Goal: Complete application form

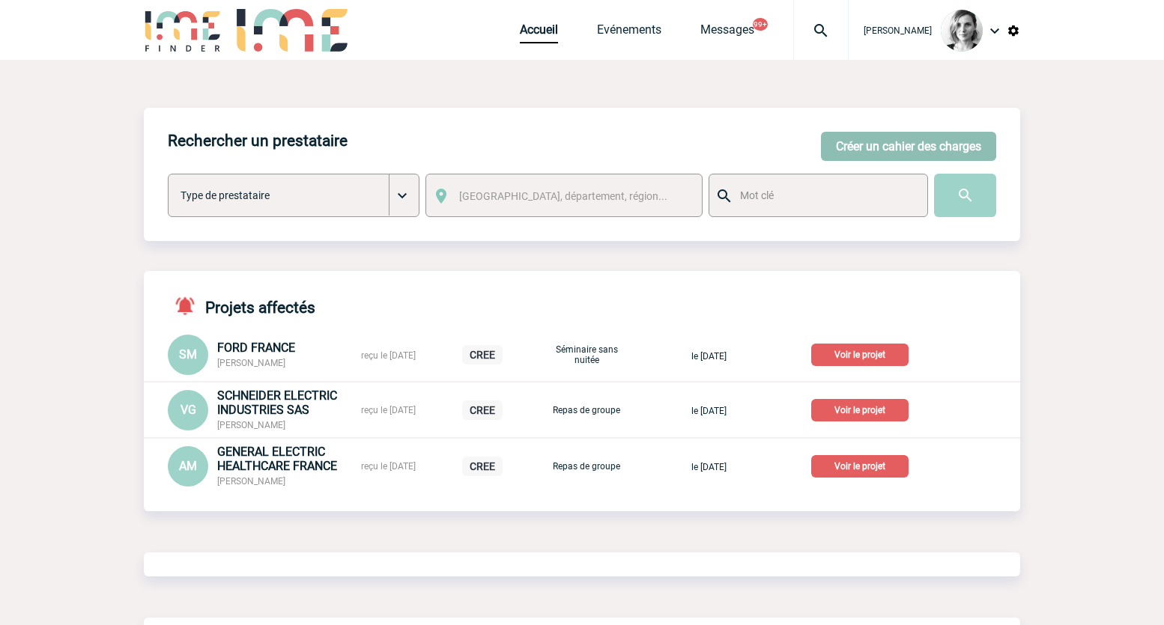
click at [886, 155] on button "Créer un cahier des charges" at bounding box center [908, 146] width 175 height 29
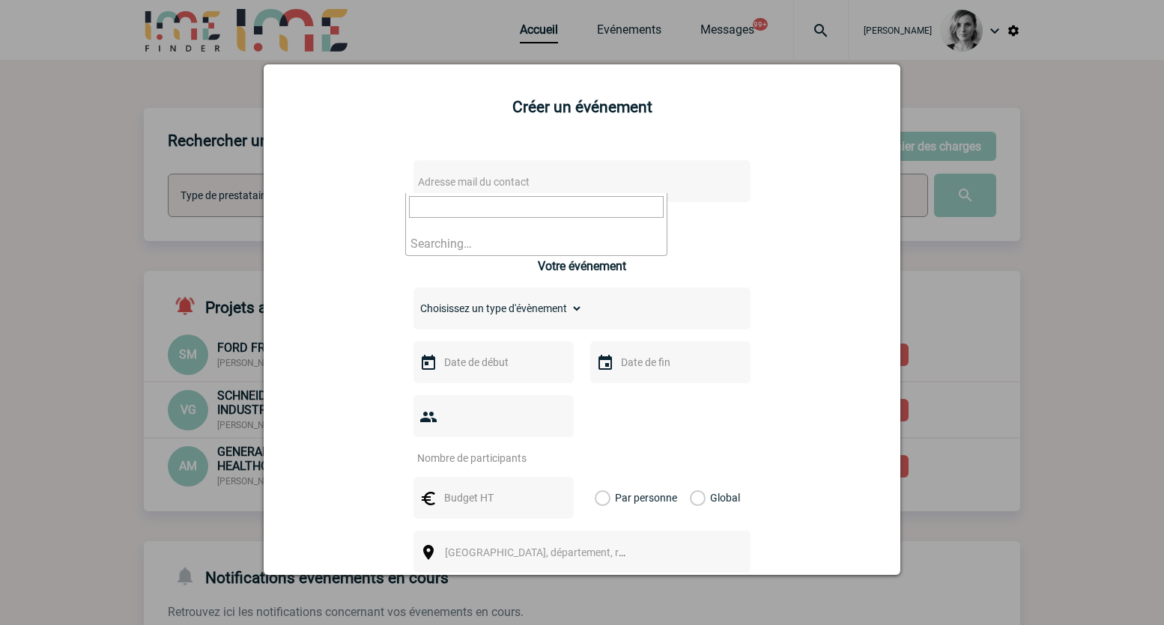
click at [547, 192] on span "Adresse mail du contact" at bounding box center [543, 182] width 262 height 21
type input "[PERSON_NAME][EMAIL_ADDRESS][DOMAIN_NAME]"
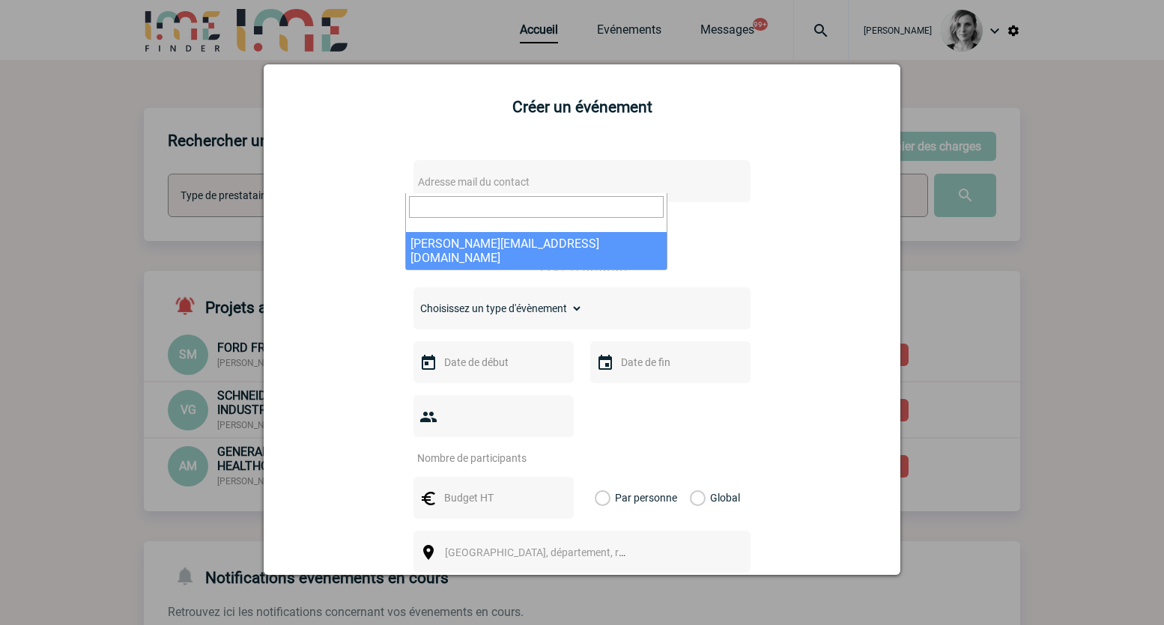
select select "130022"
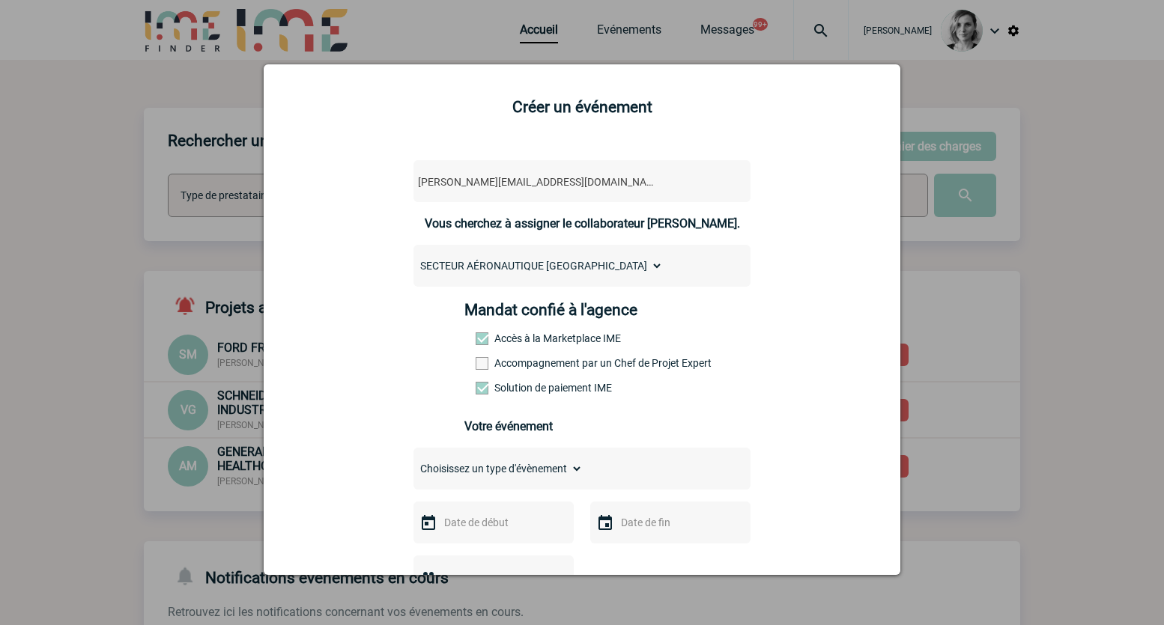
click at [567, 377] on div "Mandat confié à l'agence Accès à la Marketplace IME Accompagnement par un Chef …" at bounding box center [582, 353] width 236 height 104
click at [562, 375] on div "Mandat confié à l'agence Accès à la Marketplace IME Accompagnement par un Chef …" at bounding box center [582, 353] width 236 height 104
click at [541, 369] on label "Accompagnement par un Chef de Projet Expert" at bounding box center [509, 363] width 66 height 12
click at [0, 0] on input "Accompagnement par un Chef de Projet Expert" at bounding box center [0, 0] width 0 height 0
click at [539, 464] on select "Choisissez un type d'évènement Séminaire avec nuitée Séminaire sans nuitée Repa…" at bounding box center [497, 468] width 169 height 21
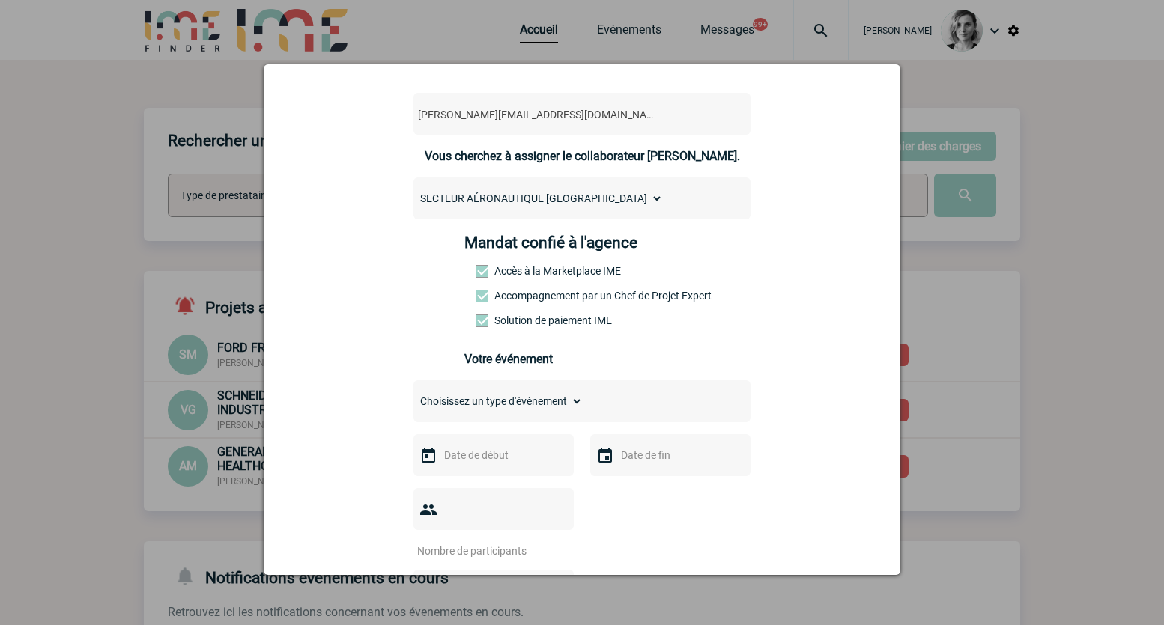
scroll to position [94, 0]
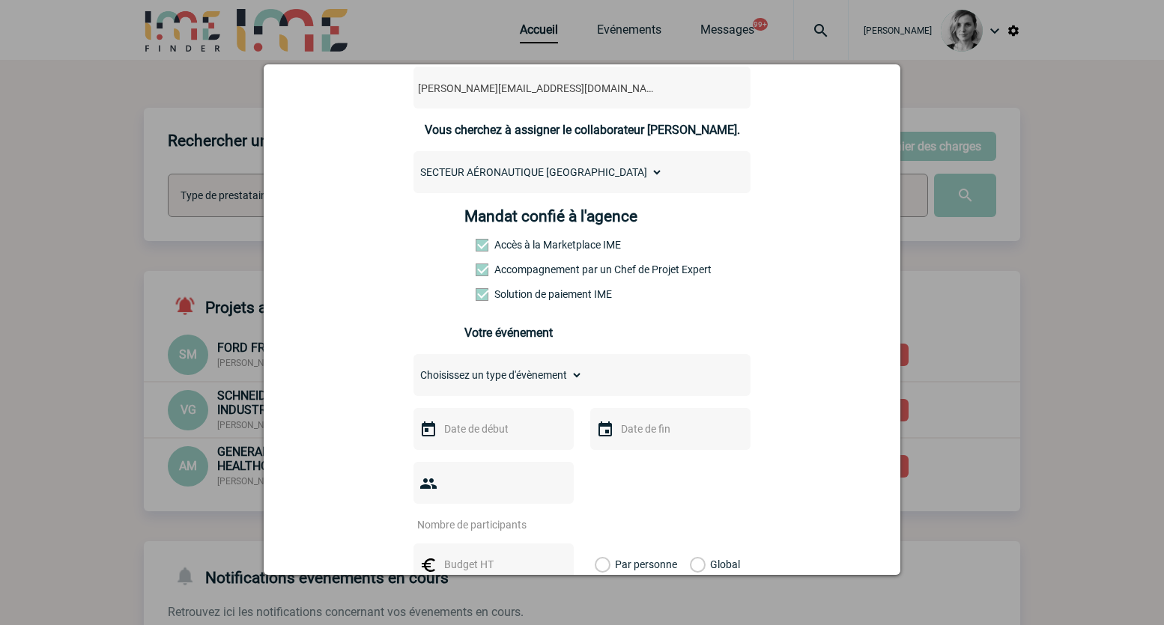
click at [497, 385] on select "Choisissez un type d'évènement Séminaire avec nuitée Séminaire sans nuitée Repa…" at bounding box center [497, 375] width 169 height 21
select select "3"
click at [413, 368] on select "Choisissez un type d'évènement Séminaire avec nuitée Séminaire sans nuitée Repa…" at bounding box center [497, 375] width 169 height 21
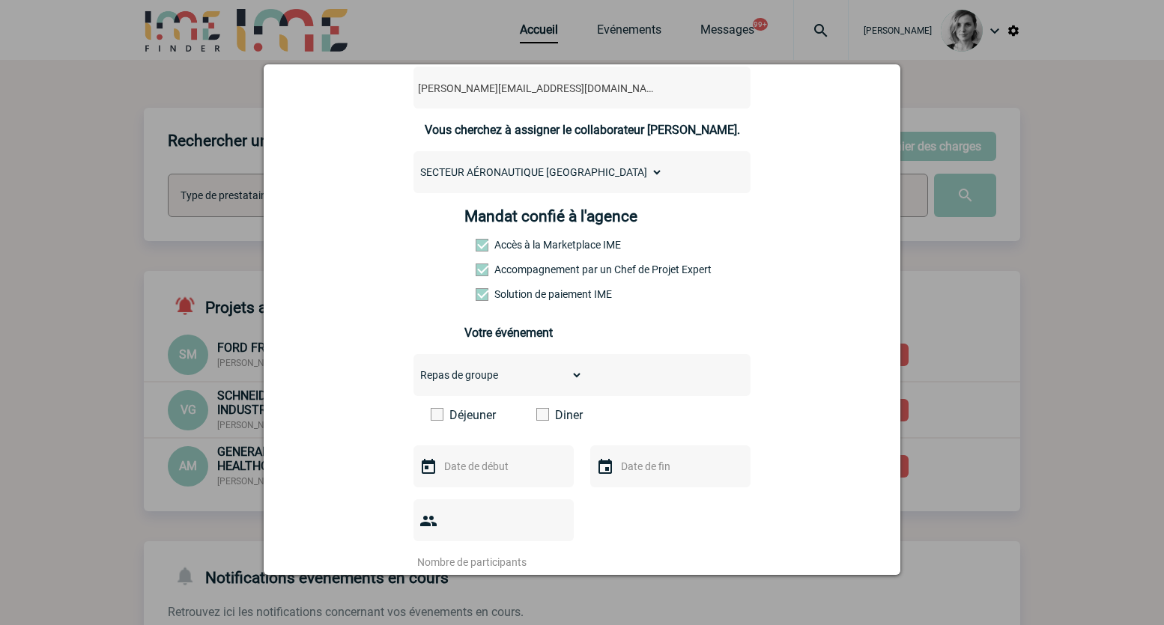
click at [478, 417] on label "Déjeuner" at bounding box center [474, 415] width 86 height 14
click at [0, 0] on input "Déjeuner" at bounding box center [0, 0] width 0 height 0
drag, startPoint x: 311, startPoint y: 412, endPoint x: 449, endPoint y: 464, distance: 147.9
click at [310, 412] on div "[PERSON_NAME][EMAIL_ADDRESS][DOMAIN_NAME] [DOMAIN_NAME][EMAIL_ADDRESS][DOMAIN_N…" at bounding box center [581, 537] width 599 height 971
click at [471, 470] on input "text" at bounding box center [491, 466] width 103 height 19
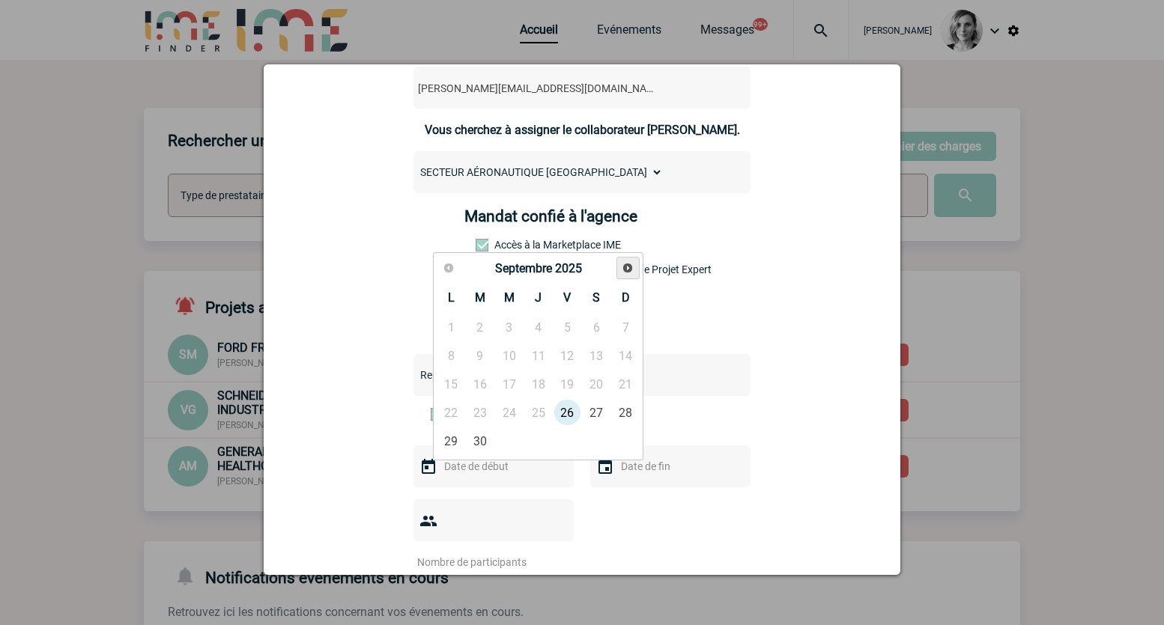
click at [621, 272] on link "Suivant" at bounding box center [627, 268] width 23 height 23
click at [538, 381] on link "16" at bounding box center [538, 384] width 28 height 27
type input "[DATE]"
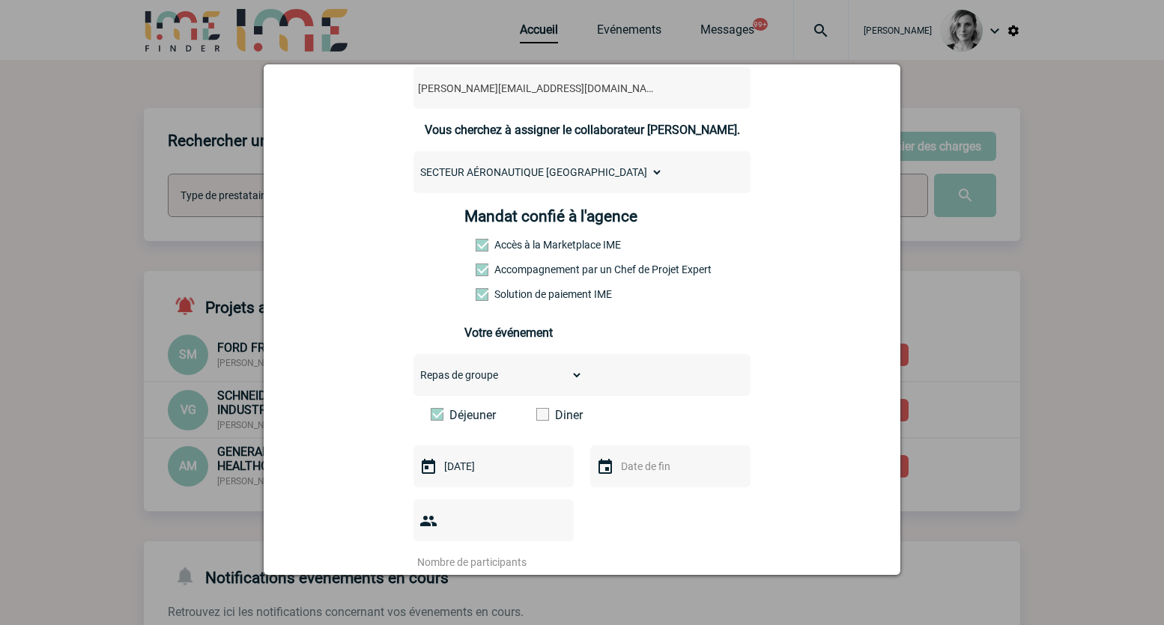
click at [508, 553] on input "number" at bounding box center [483, 562] width 141 height 19
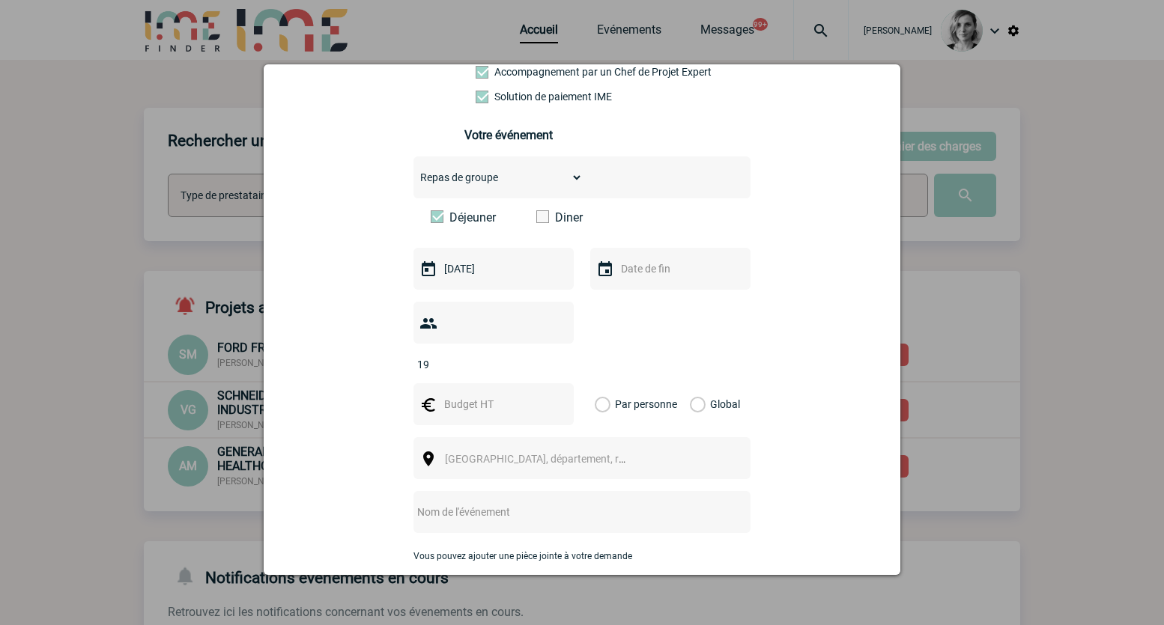
scroll to position [468, 0]
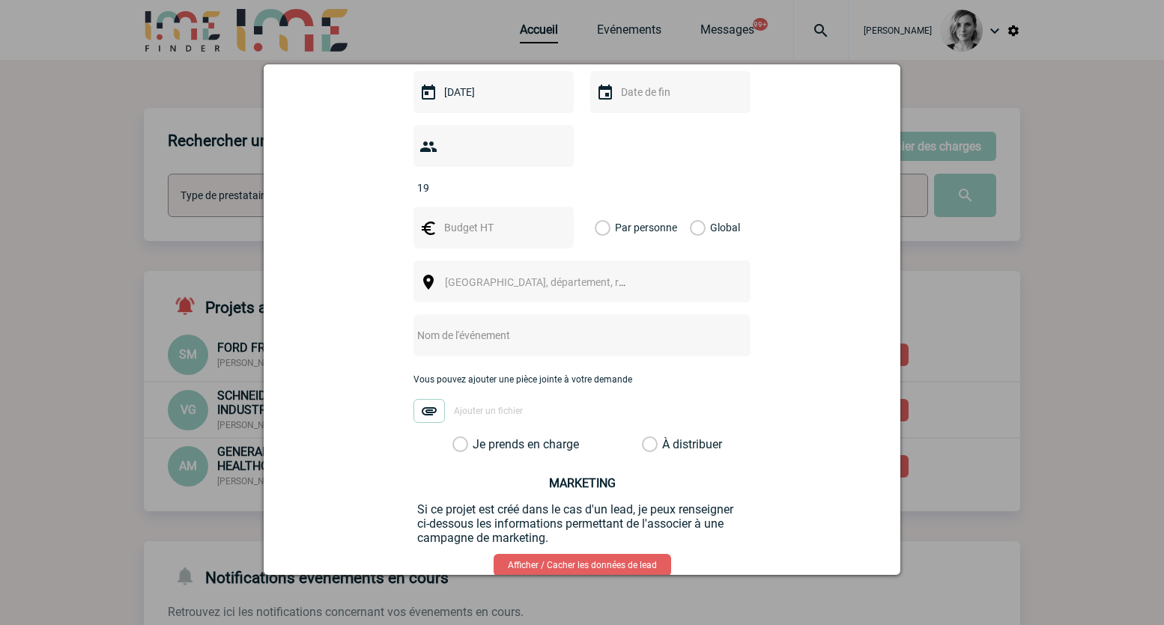
type input "19"
click at [343, 351] on div "[PERSON_NAME][EMAIL_ADDRESS][DOMAIN_NAME] [DOMAIN_NAME][EMAIL_ADDRESS][DOMAIN_N…" at bounding box center [581, 163] width 599 height 971
click at [454, 326] on input "text" at bounding box center [561, 335] width 297 height 19
click at [583, 272] on span "[GEOGRAPHIC_DATA], département, région..." at bounding box center [542, 282] width 206 height 21
type input "clamart"
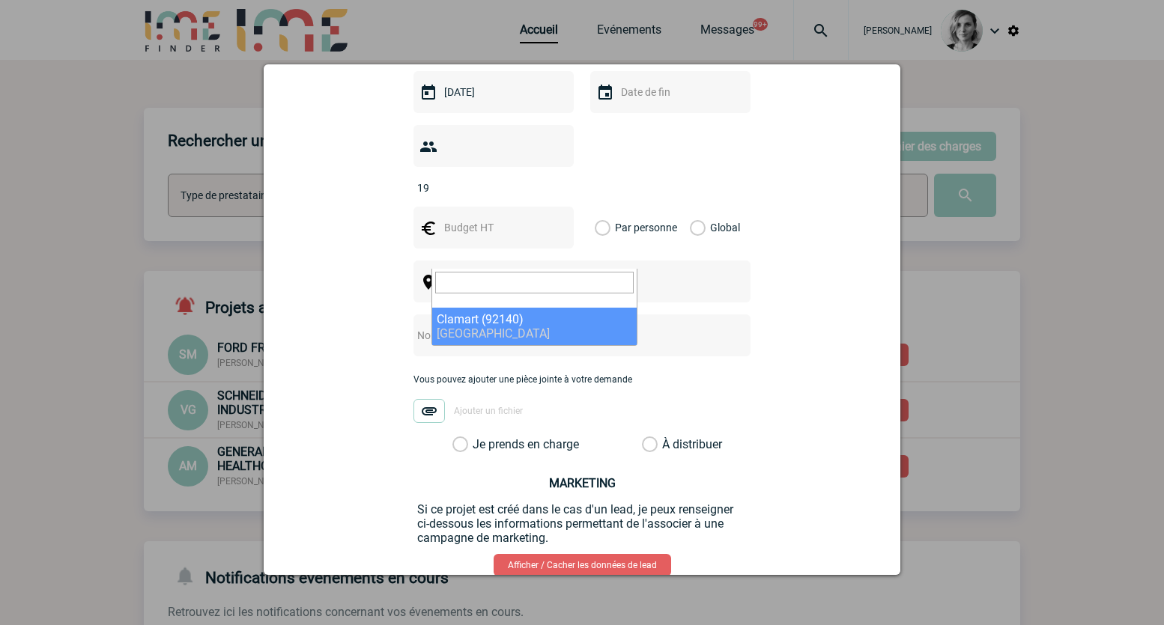
select select "35"
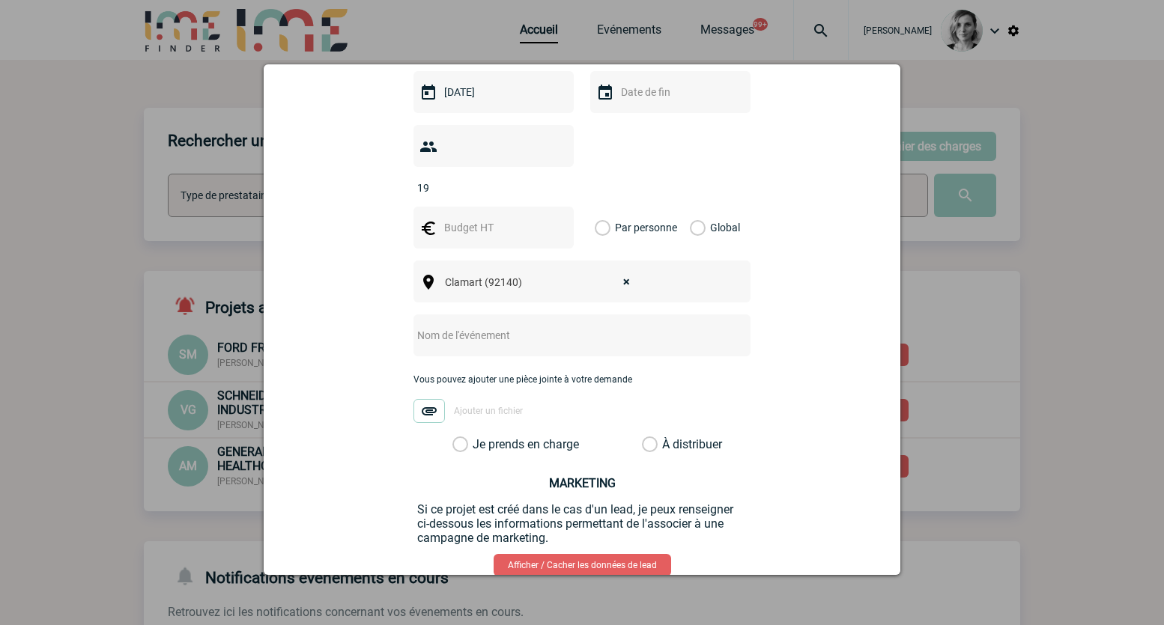
click at [483, 326] on input "text" at bounding box center [561, 335] width 297 height 19
type input "CENTRALISATION - Ardésia"
click at [498, 218] on input "text" at bounding box center [491, 227] width 103 height 19
type input "900"
click at [701, 207] on div "Global" at bounding box center [713, 228] width 50 height 42
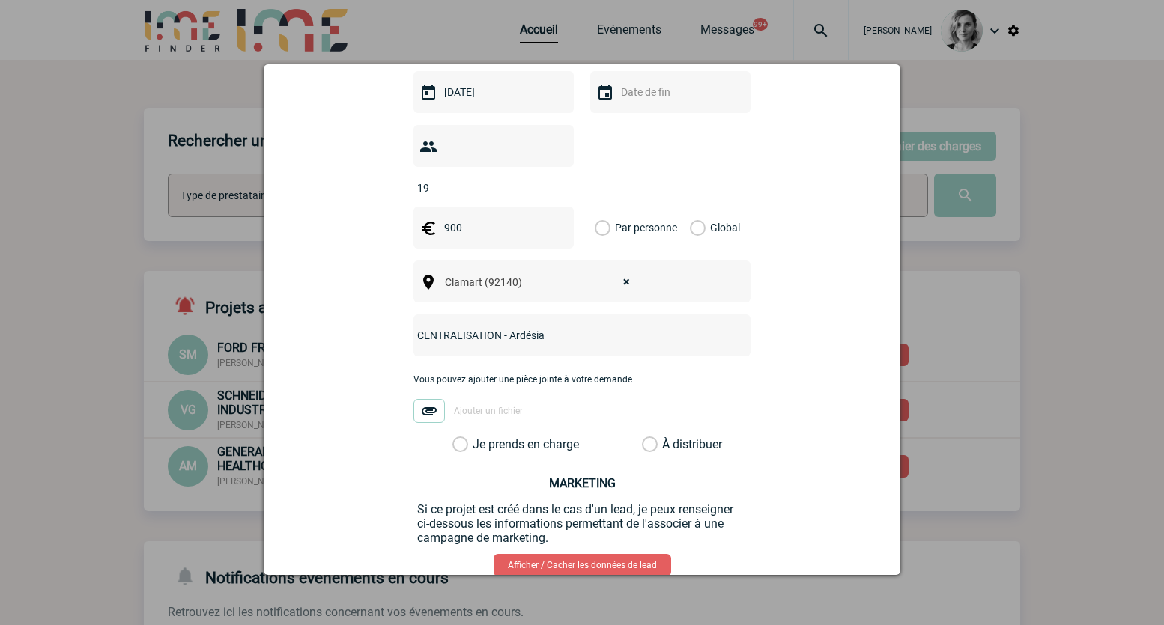
click at [692, 207] on label "Global" at bounding box center [695, 228] width 10 height 42
click at [0, 0] on input "Global" at bounding box center [0, 0] width 0 height 0
click at [539, 403] on div "Vous pouvez ajouter une pièce jointe à votre demande Ajouter un fichier" at bounding box center [581, 405] width 337 height 63
click at [536, 412] on div "Vous pouvez ajouter une pièce jointe à votre demande Ajouter un fichier" at bounding box center [581, 405] width 337 height 63
click at [540, 412] on div "Vous pouvez ajouter une pièce jointe à votre demande Ajouter un fichier" at bounding box center [581, 405] width 337 height 63
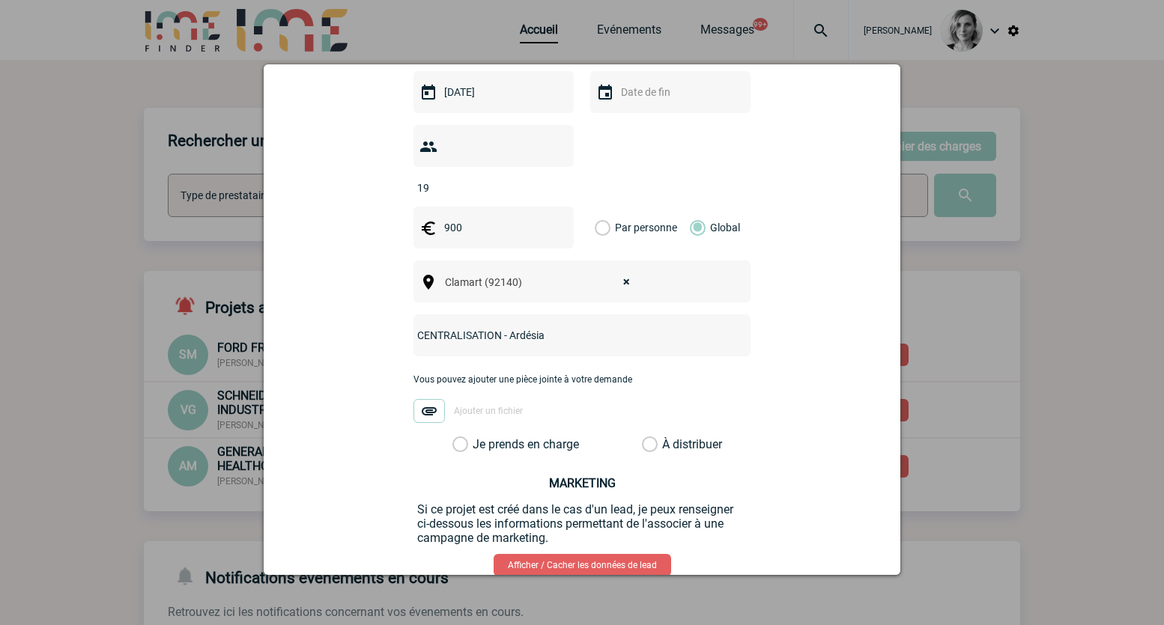
click at [478, 437] on label "Je prends en charge" at bounding box center [464, 444] width 25 height 15
click at [0, 0] on input "Je prends en charge" at bounding box center [0, 0] width 0 height 0
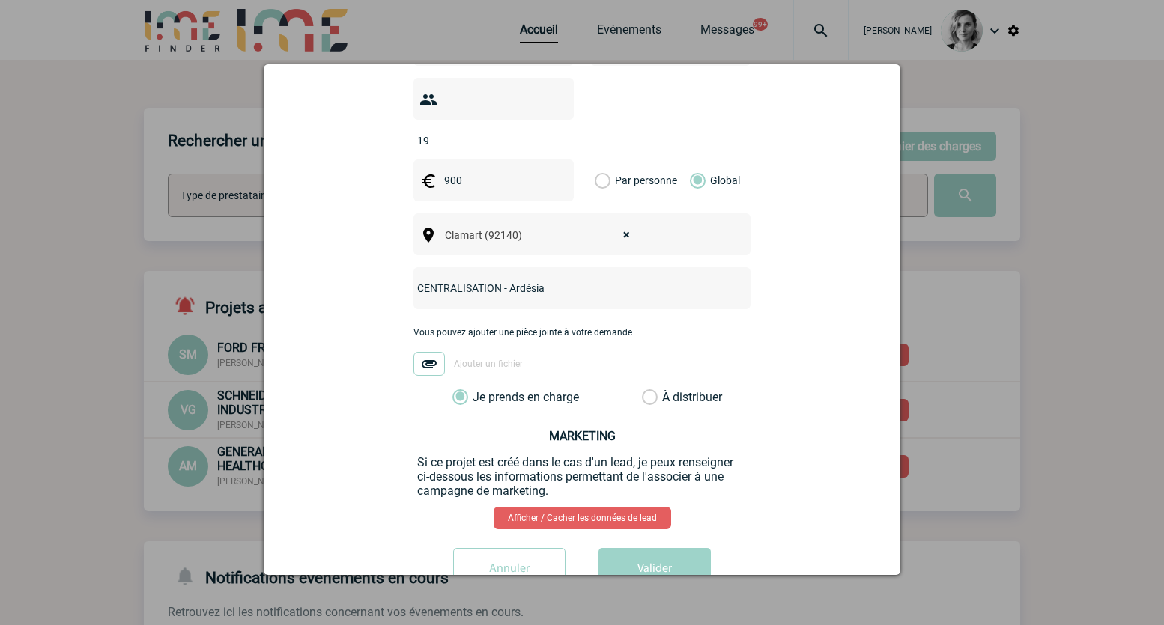
scroll to position [540, 0]
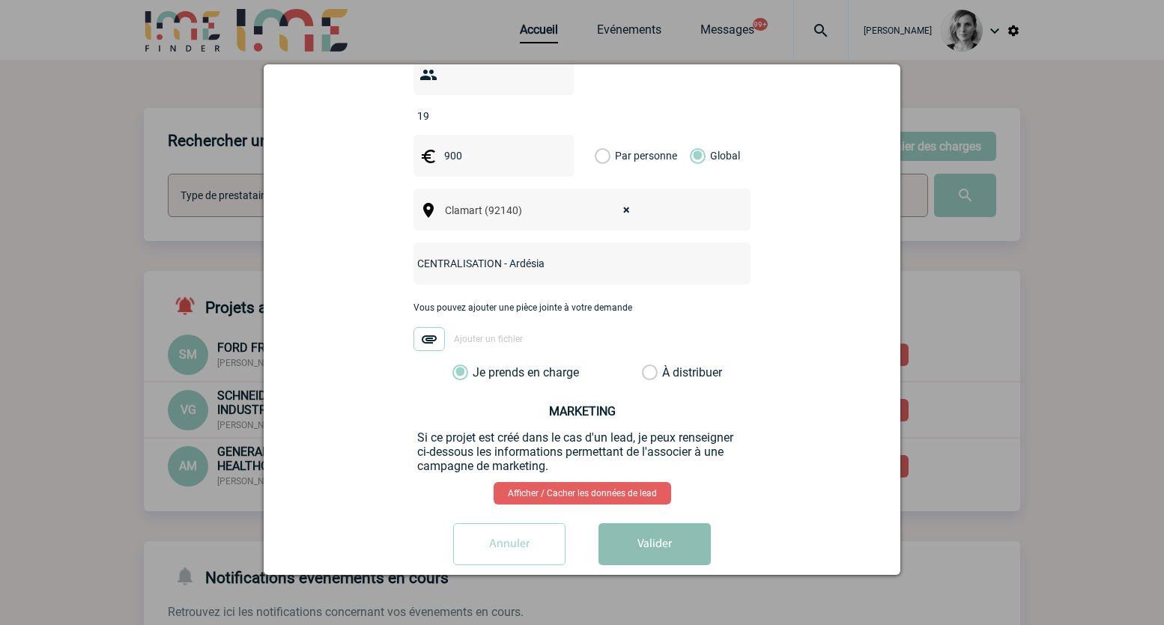
click at [637, 524] on button "Valider" at bounding box center [654, 545] width 112 height 42
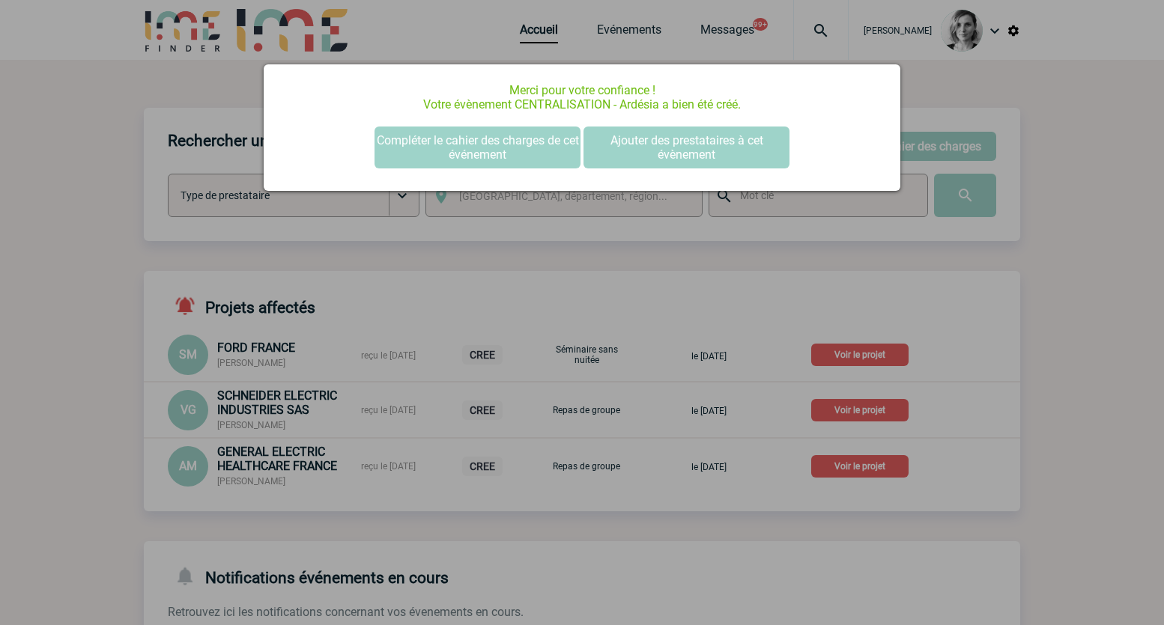
scroll to position [0, 0]
click at [395, 147] on button "Compléter le cahier des charges de cet événement" at bounding box center [477, 148] width 206 height 42
